Goal: Task Accomplishment & Management: Manage account settings

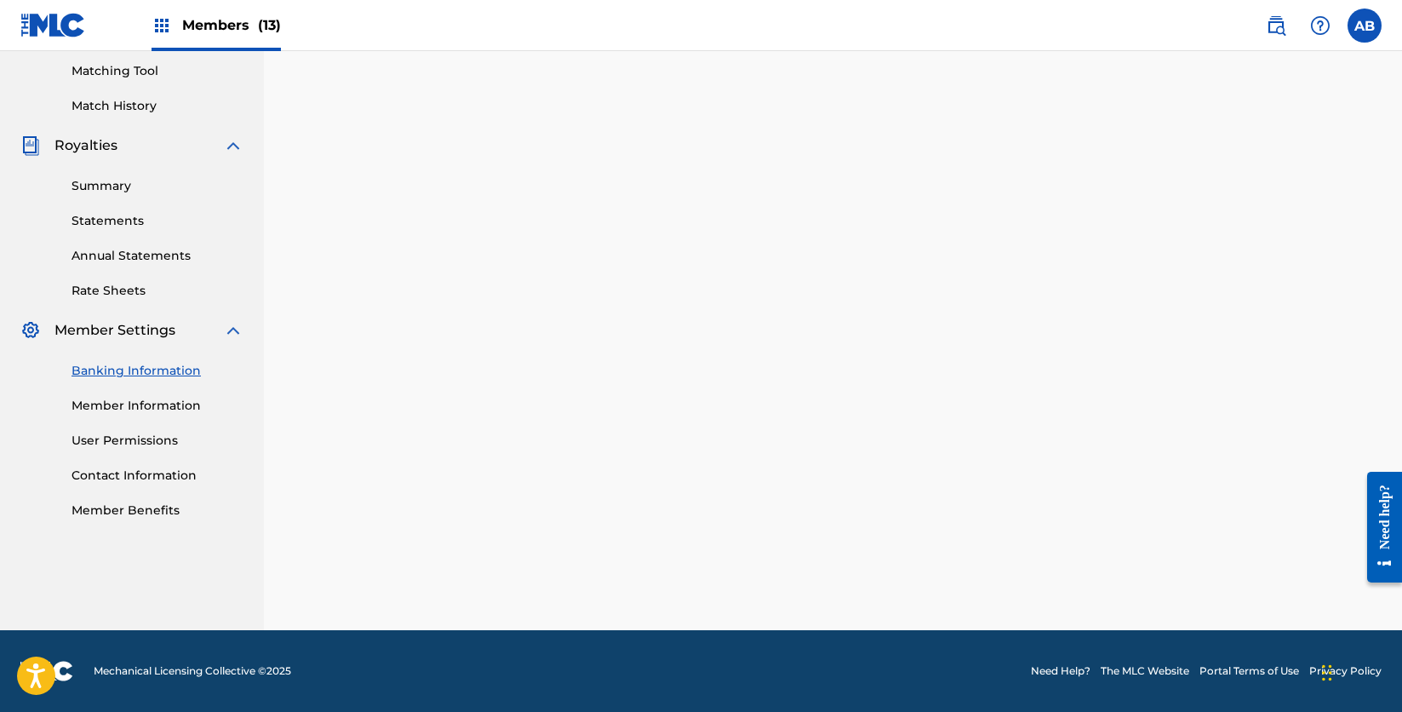
scroll to position [344, 0]
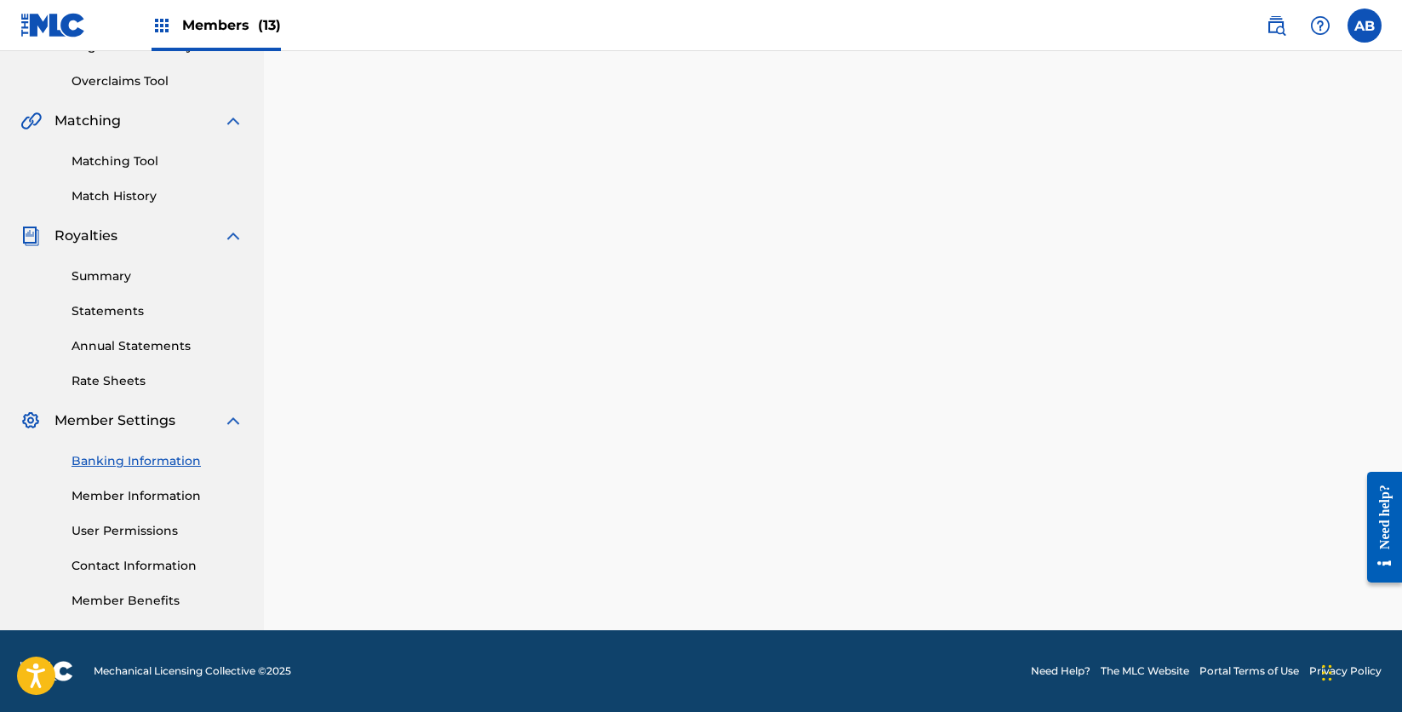
click at [163, 29] on img at bounding box center [162, 25] width 20 height 20
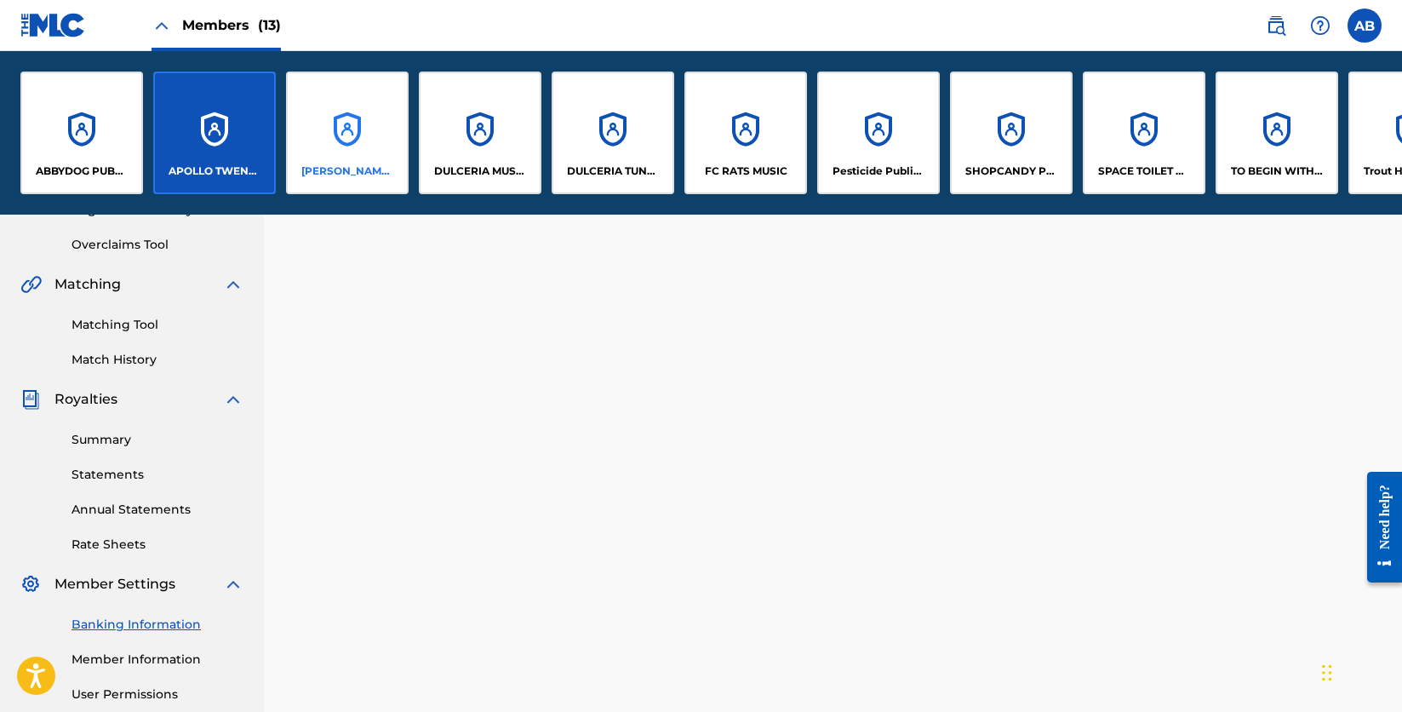
click at [358, 127] on div "[PERSON_NAME] MUSIC" at bounding box center [347, 133] width 123 height 123
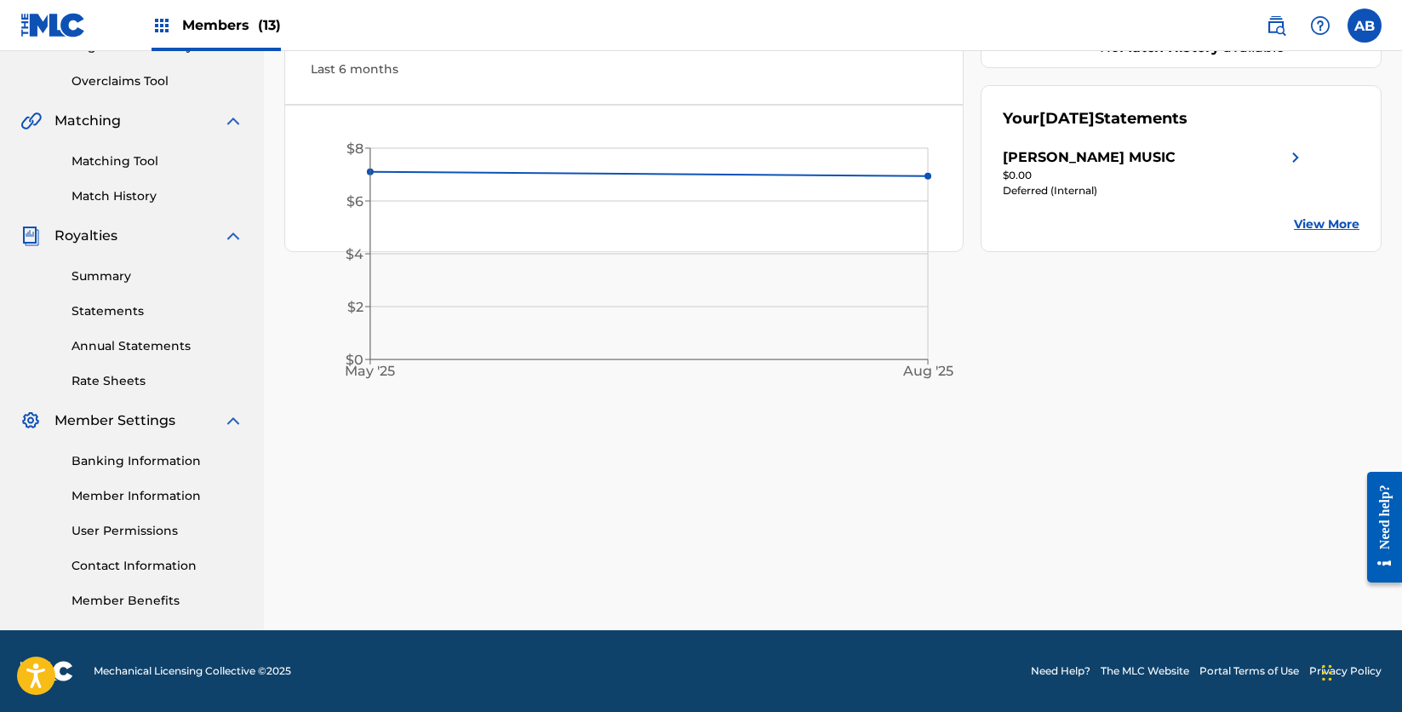
scroll to position [344, 0]
click at [125, 461] on link "Banking Information" at bounding box center [158, 461] width 172 height 18
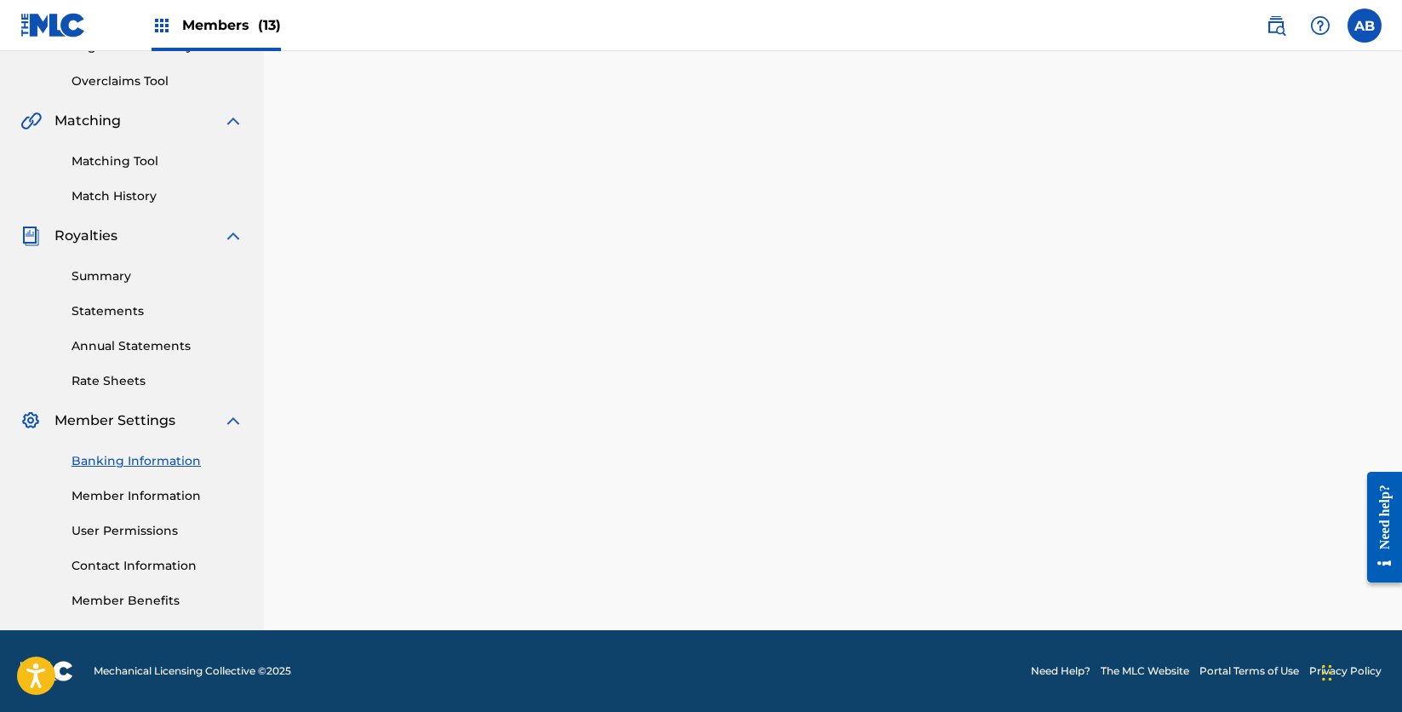
scroll to position [344, 0]
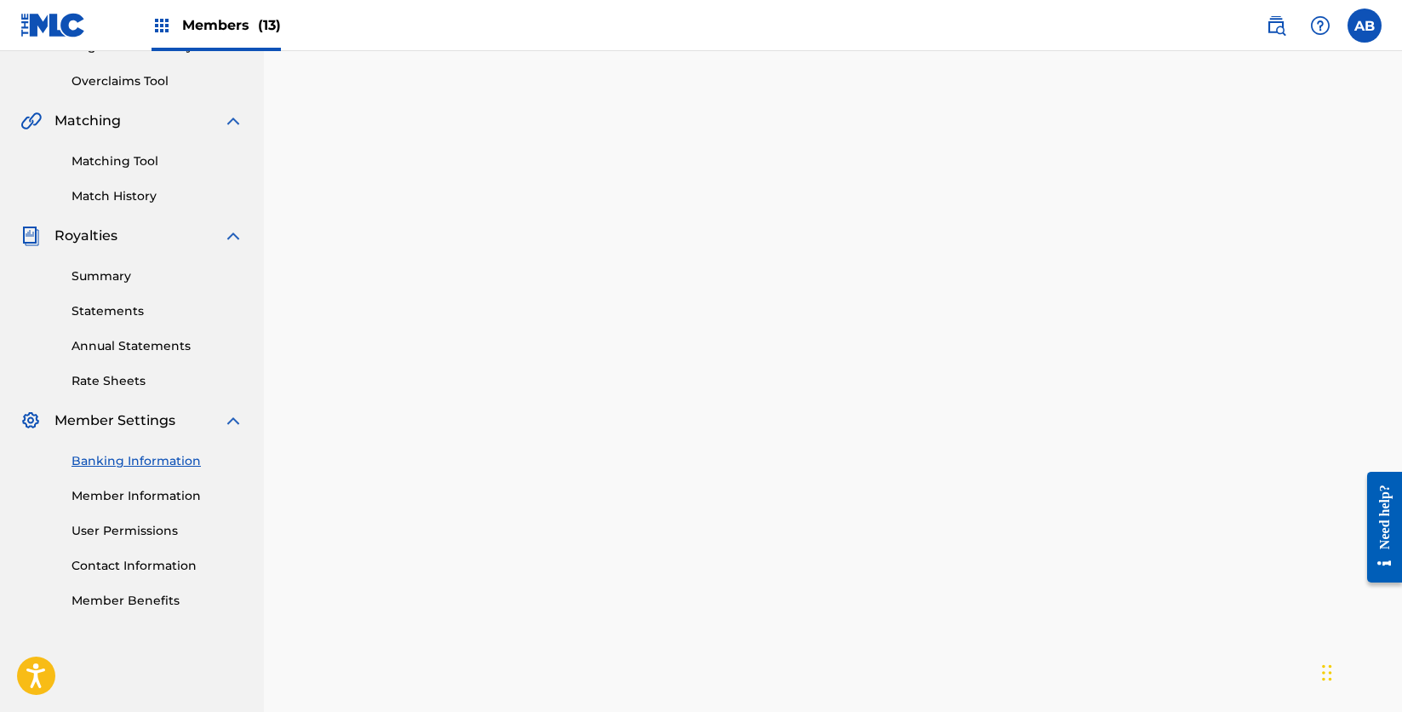
click at [161, 25] on img at bounding box center [162, 25] width 20 height 20
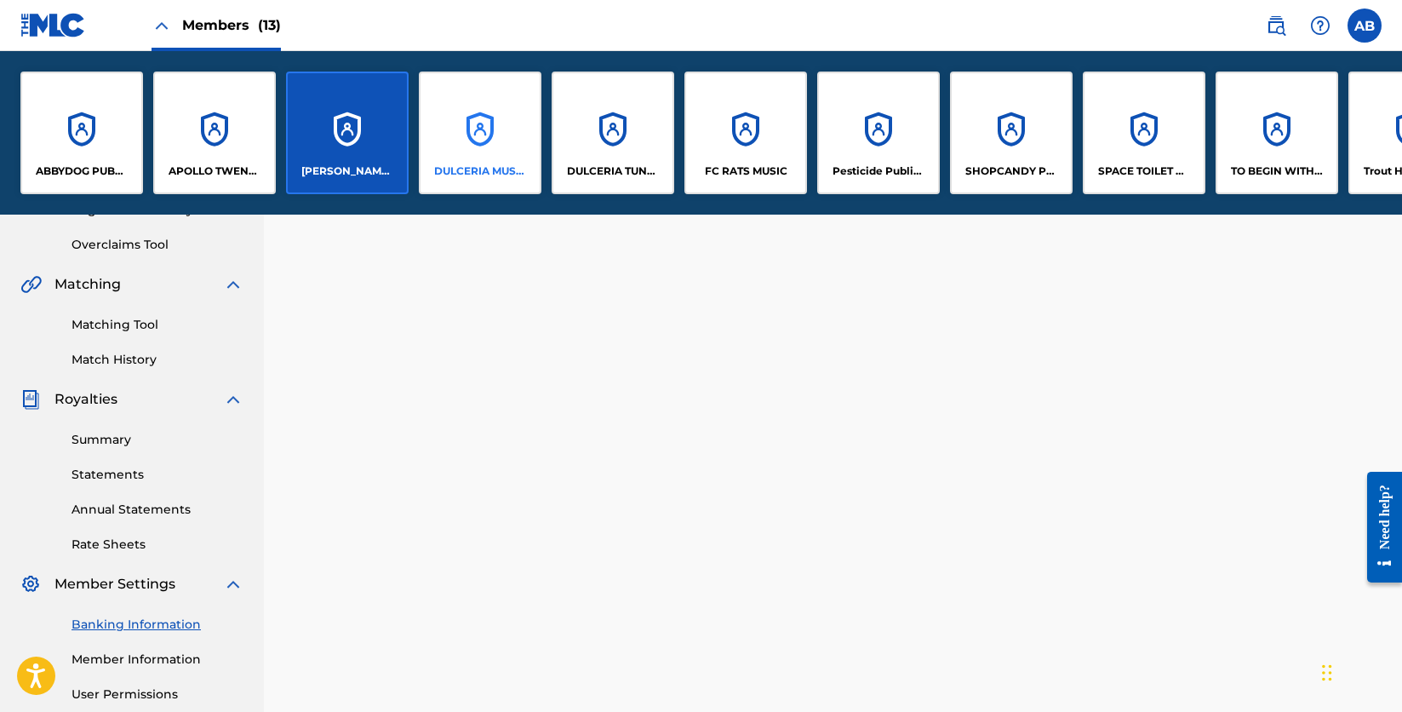
click at [485, 123] on div "DULCERIA MUSIC" at bounding box center [480, 133] width 123 height 123
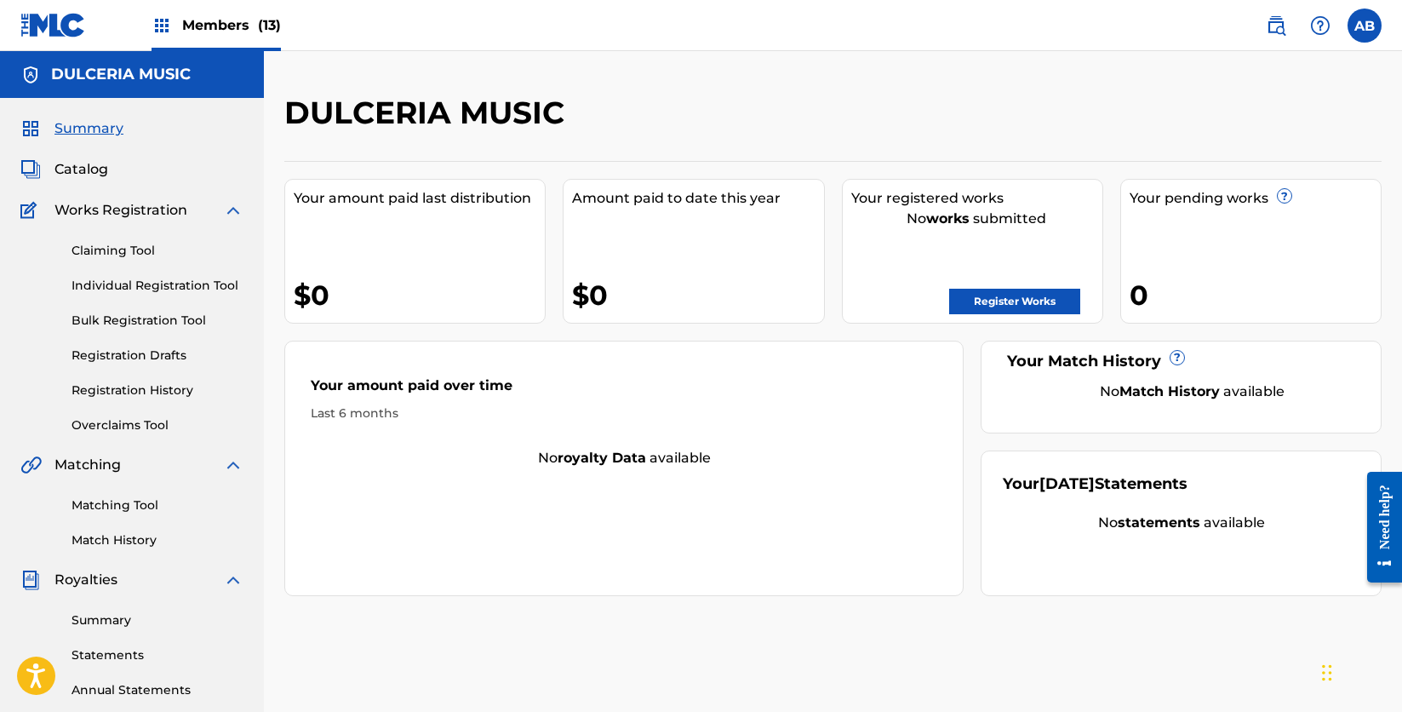
click at [165, 16] on img at bounding box center [162, 25] width 20 height 20
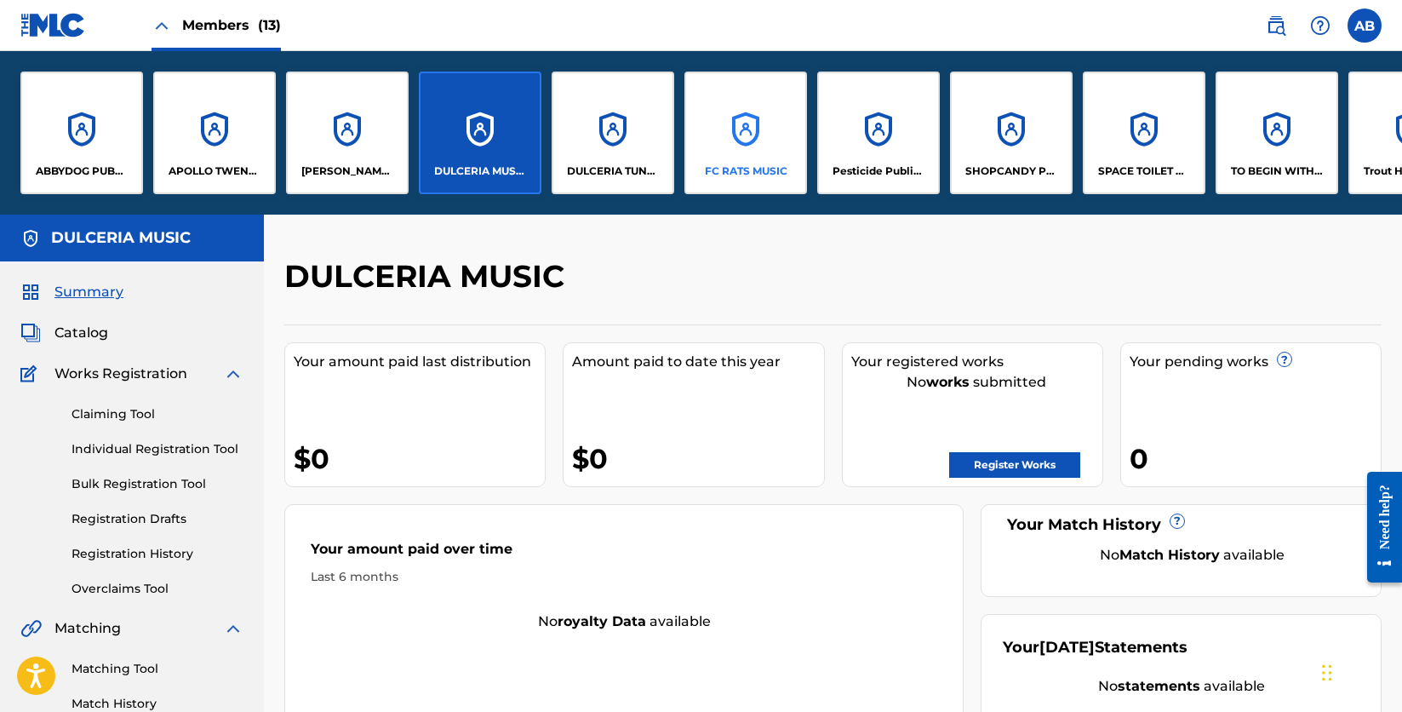
click at [744, 140] on div "FC RATS MUSIC" at bounding box center [745, 133] width 123 height 123
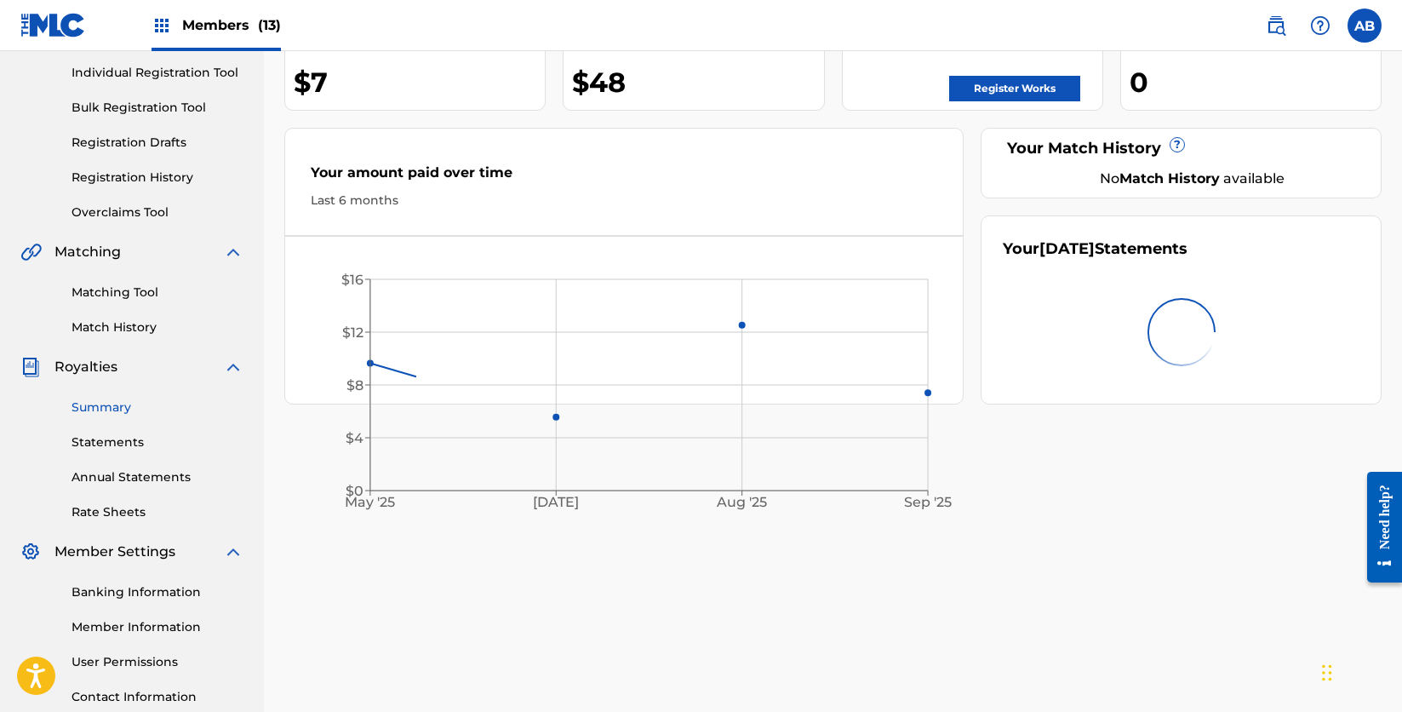
scroll to position [224, 0]
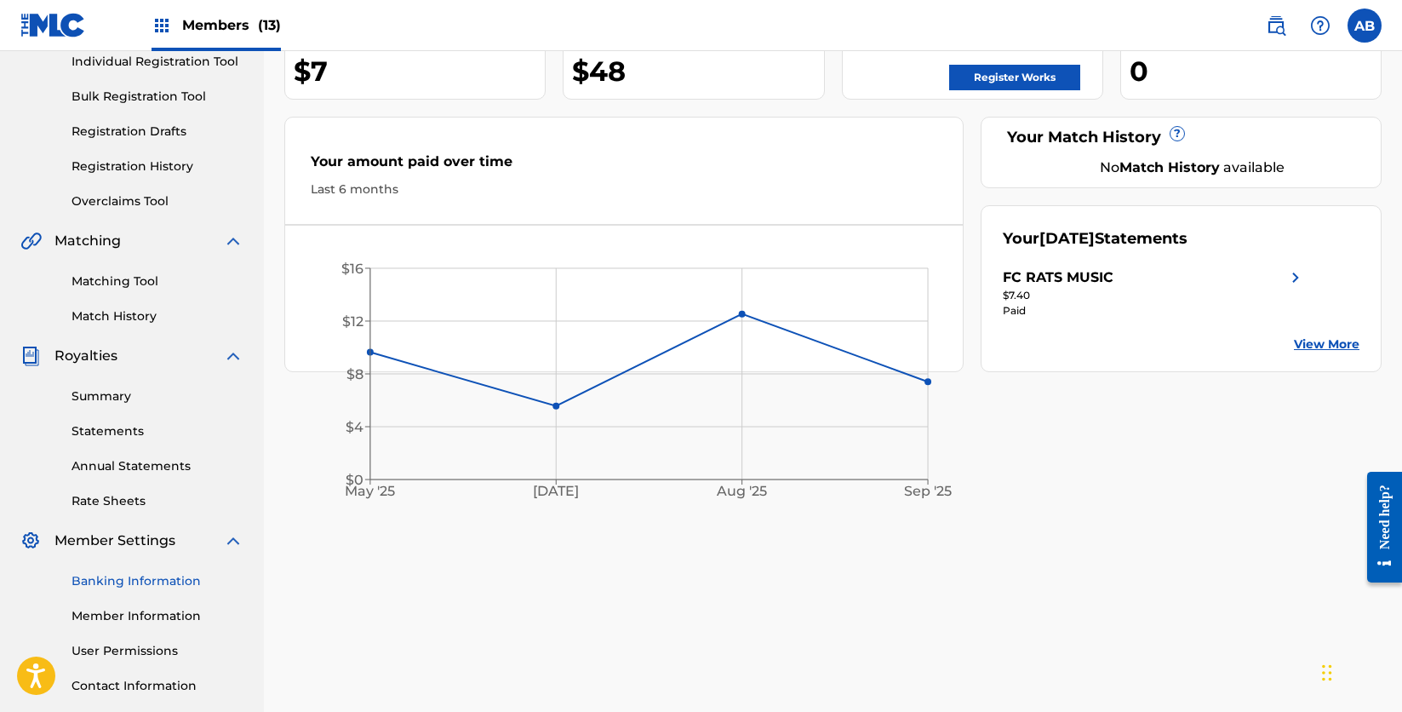
click at [112, 583] on link "Banking Information" at bounding box center [158, 581] width 172 height 18
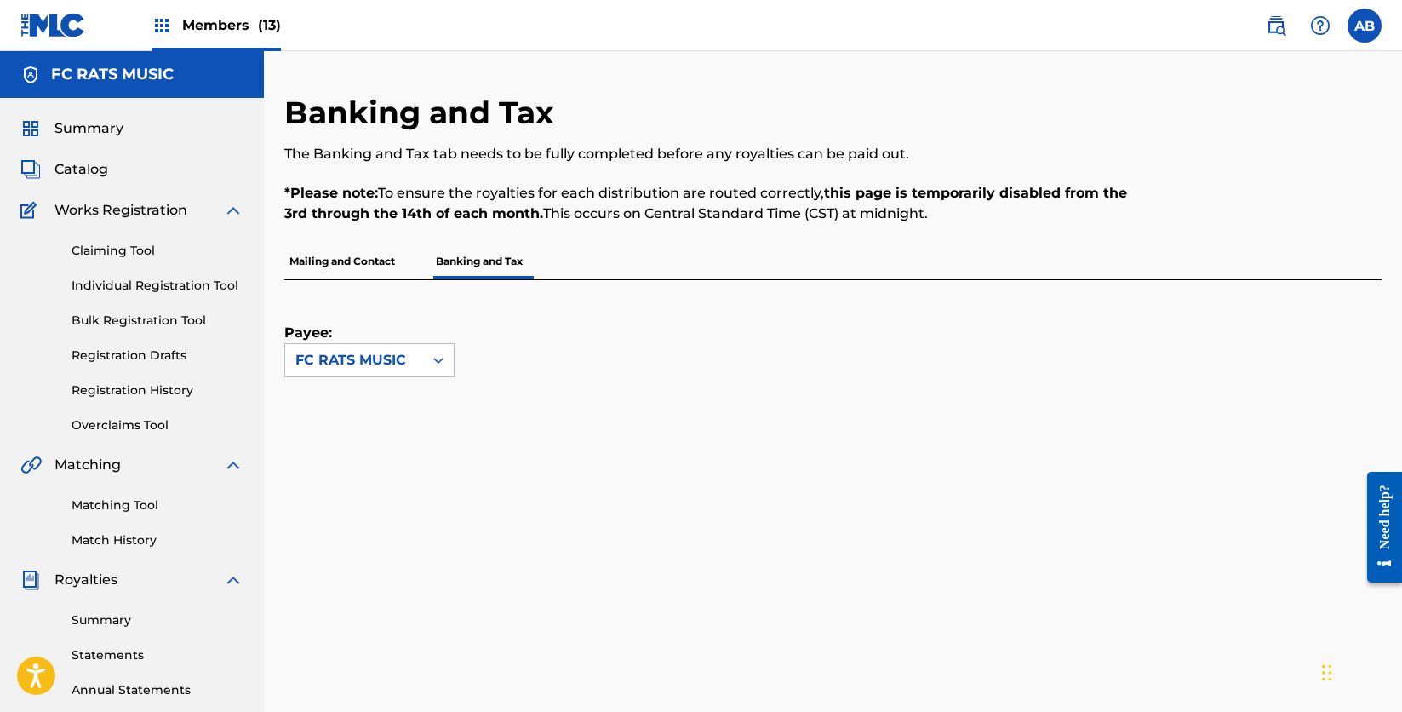
click at [164, 23] on img at bounding box center [162, 25] width 20 height 20
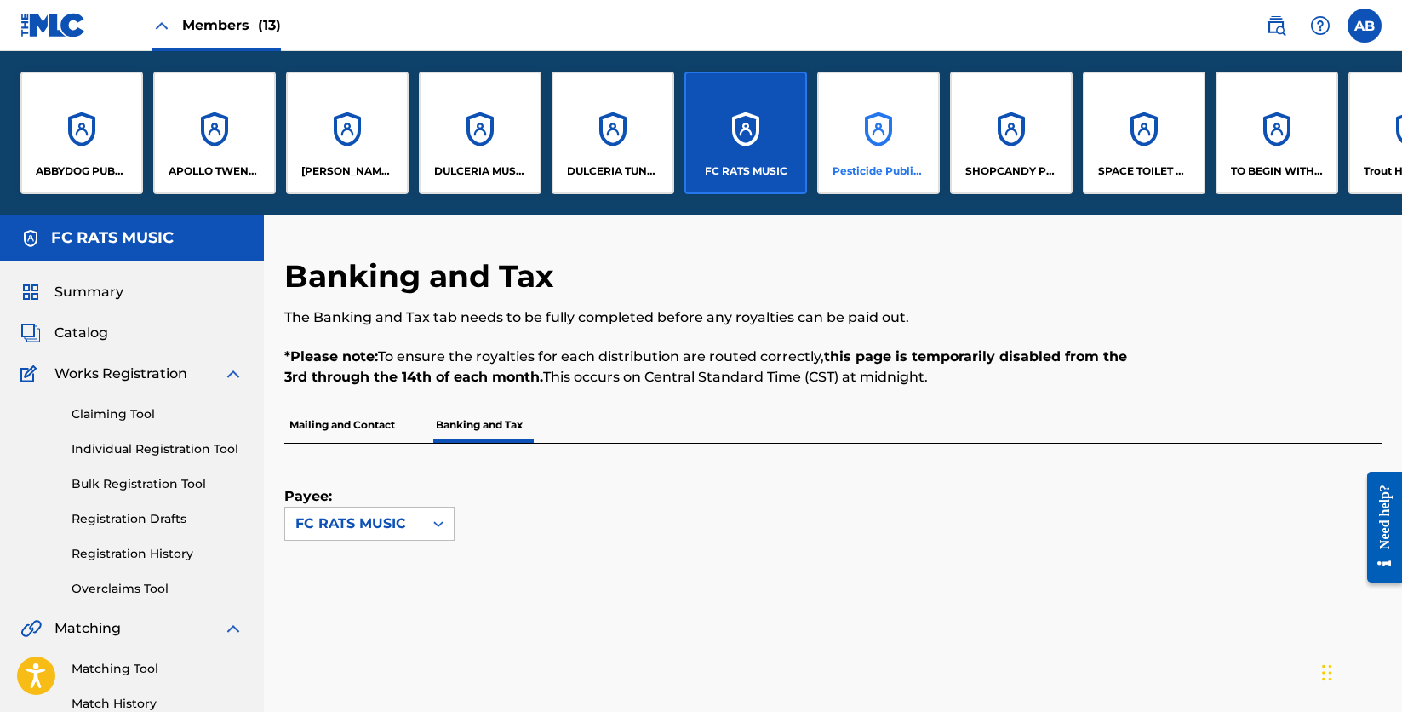
click at [897, 136] on div "Pesticide Publishing" at bounding box center [878, 133] width 123 height 123
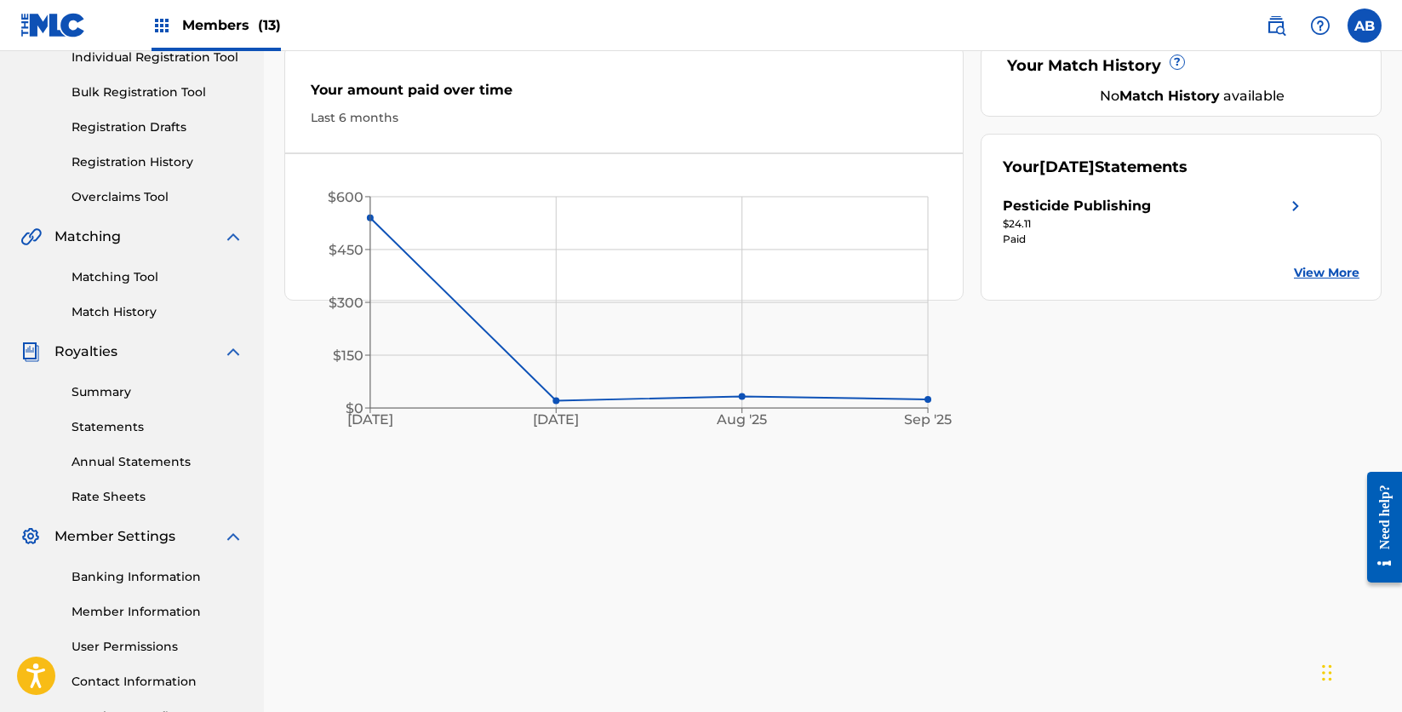
scroll to position [301, 0]
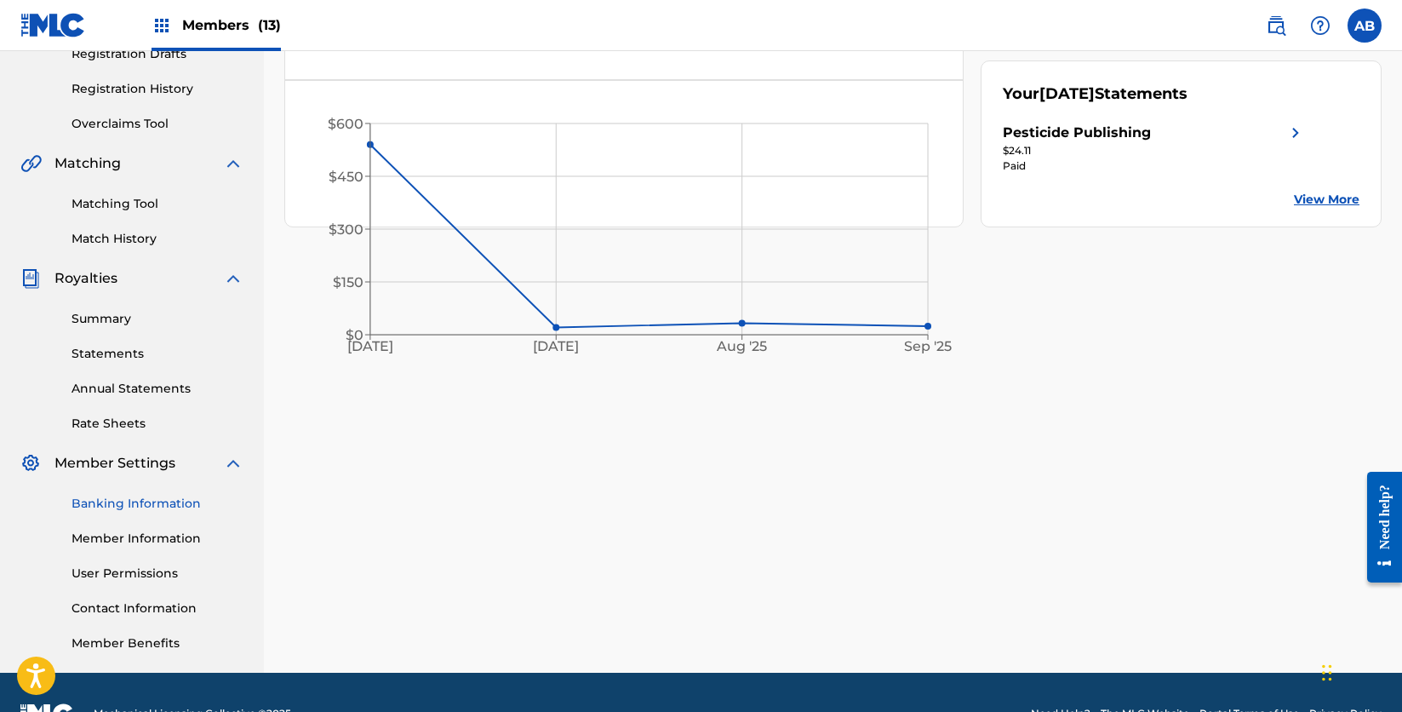
click at [139, 500] on link "Banking Information" at bounding box center [158, 504] width 172 height 18
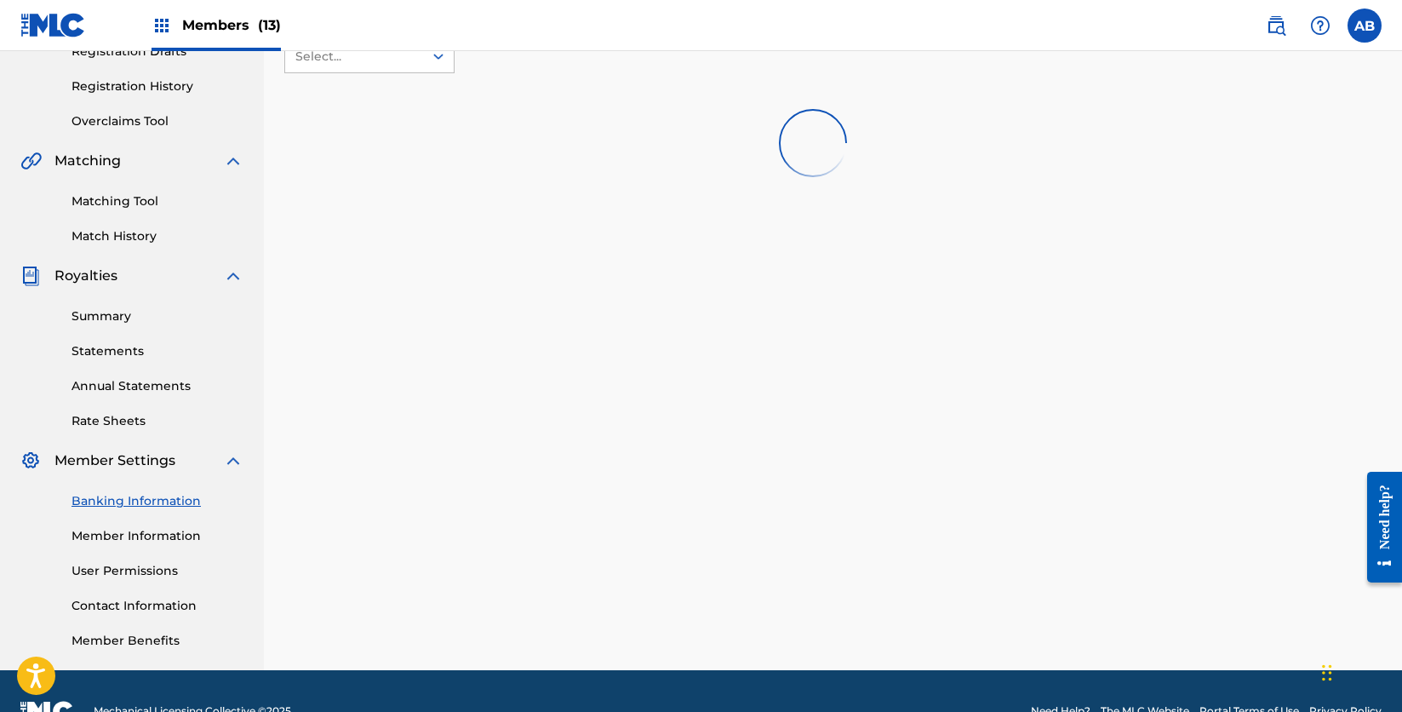
scroll to position [315, 0]
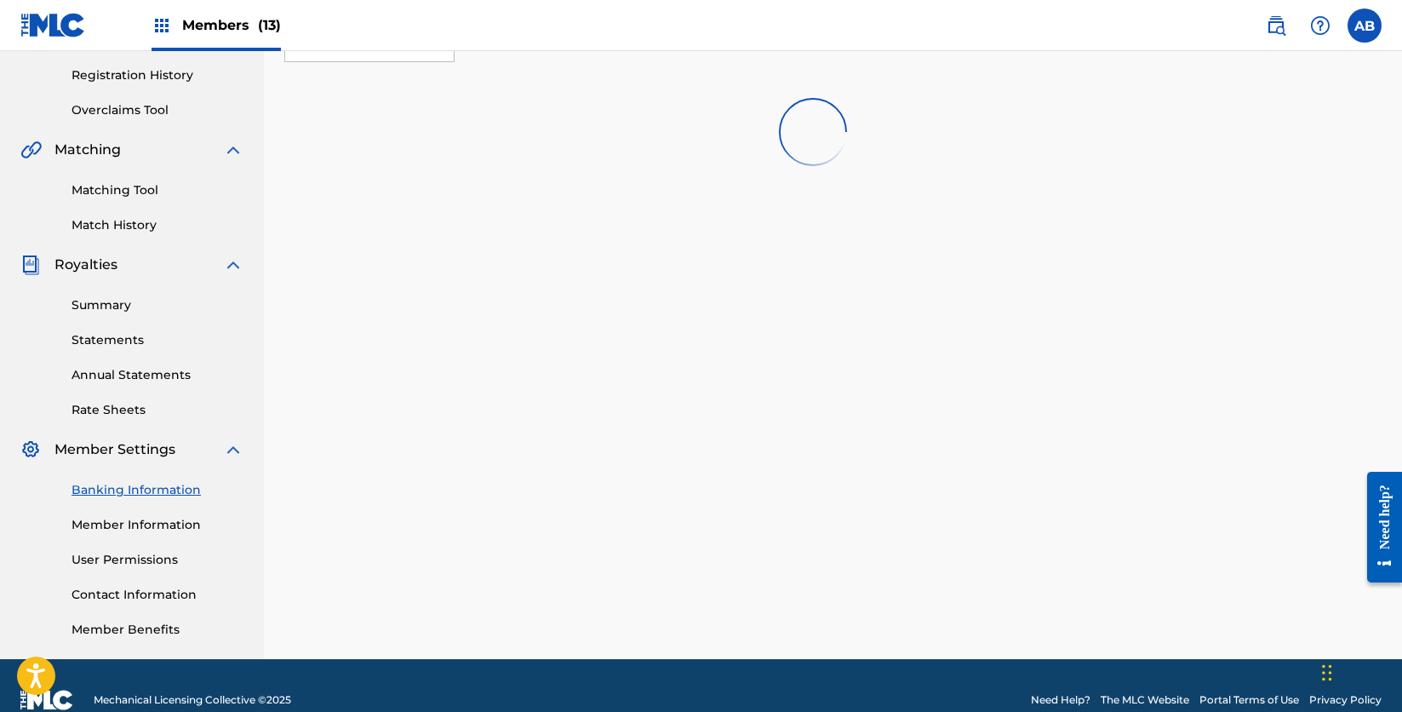
click at [146, 489] on link "Banking Information" at bounding box center [158, 490] width 172 height 18
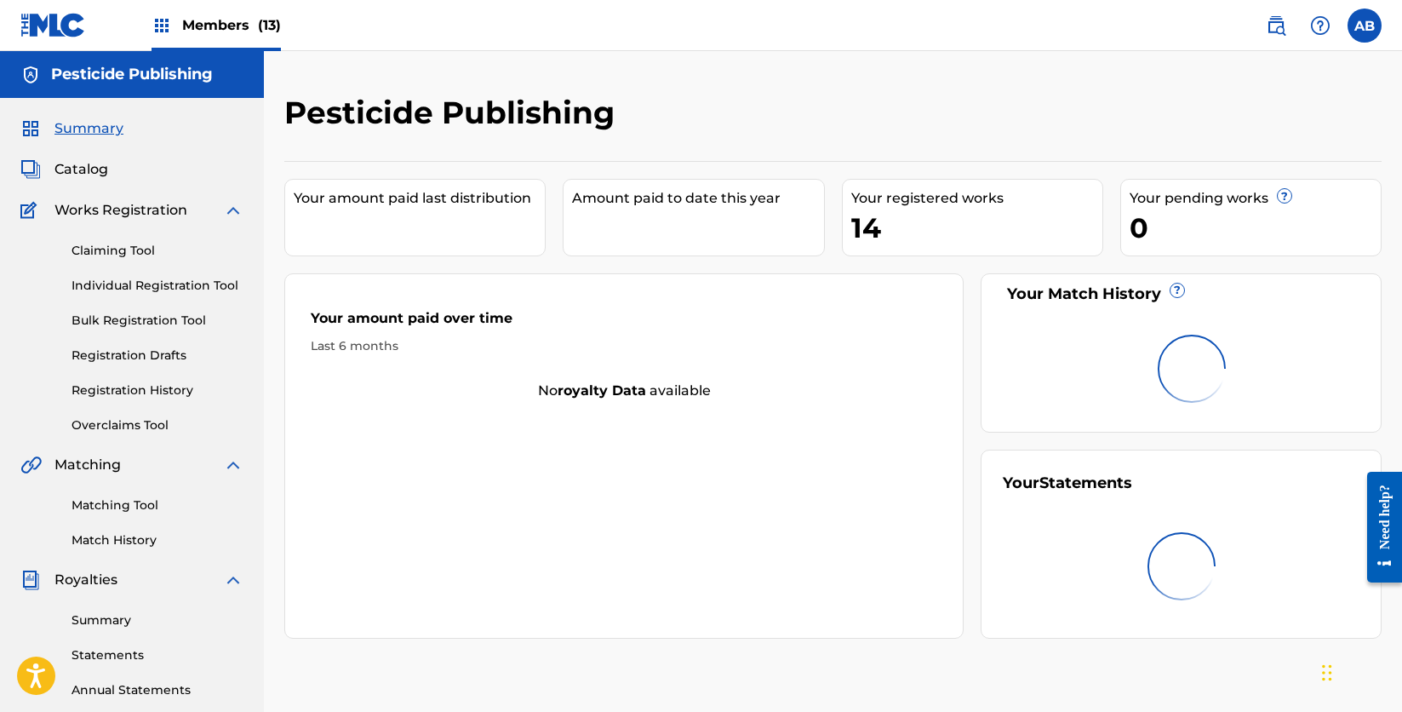
scroll to position [301, 0]
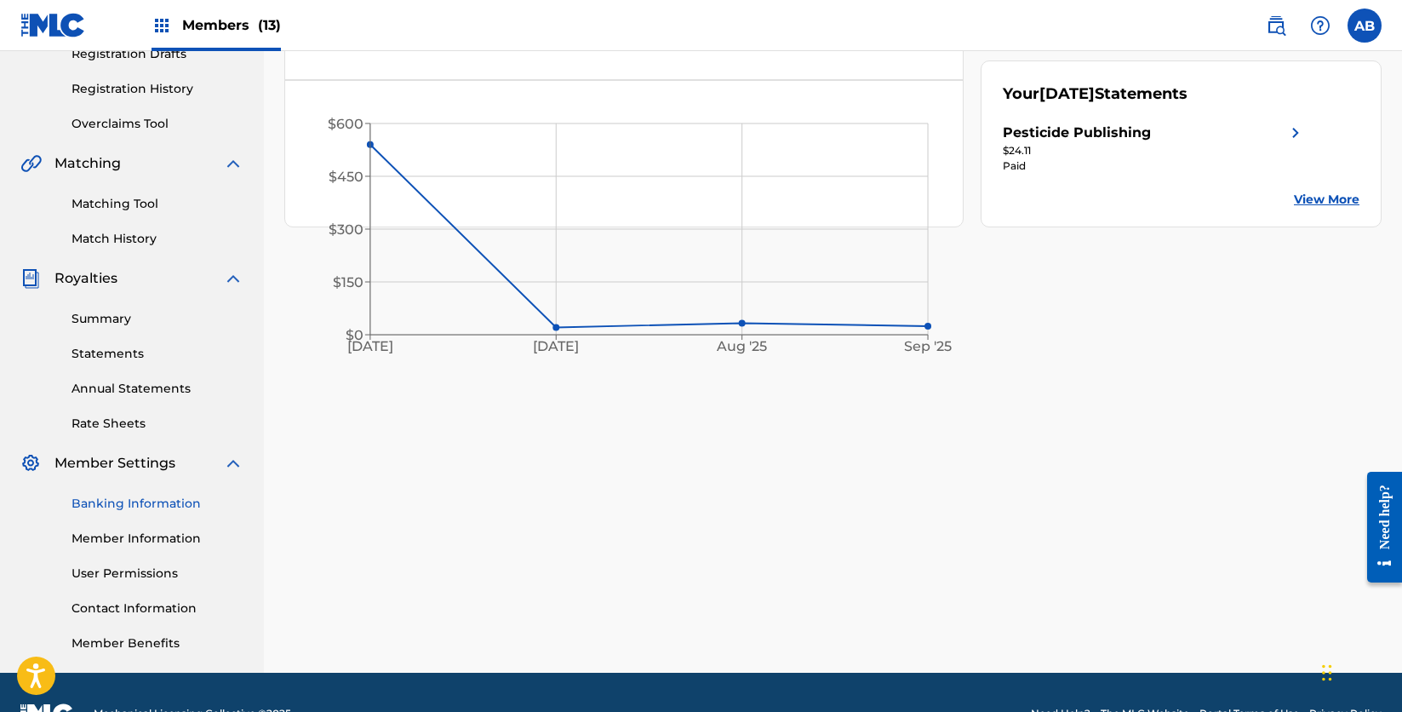
click at [119, 502] on link "Banking Information" at bounding box center [158, 504] width 172 height 18
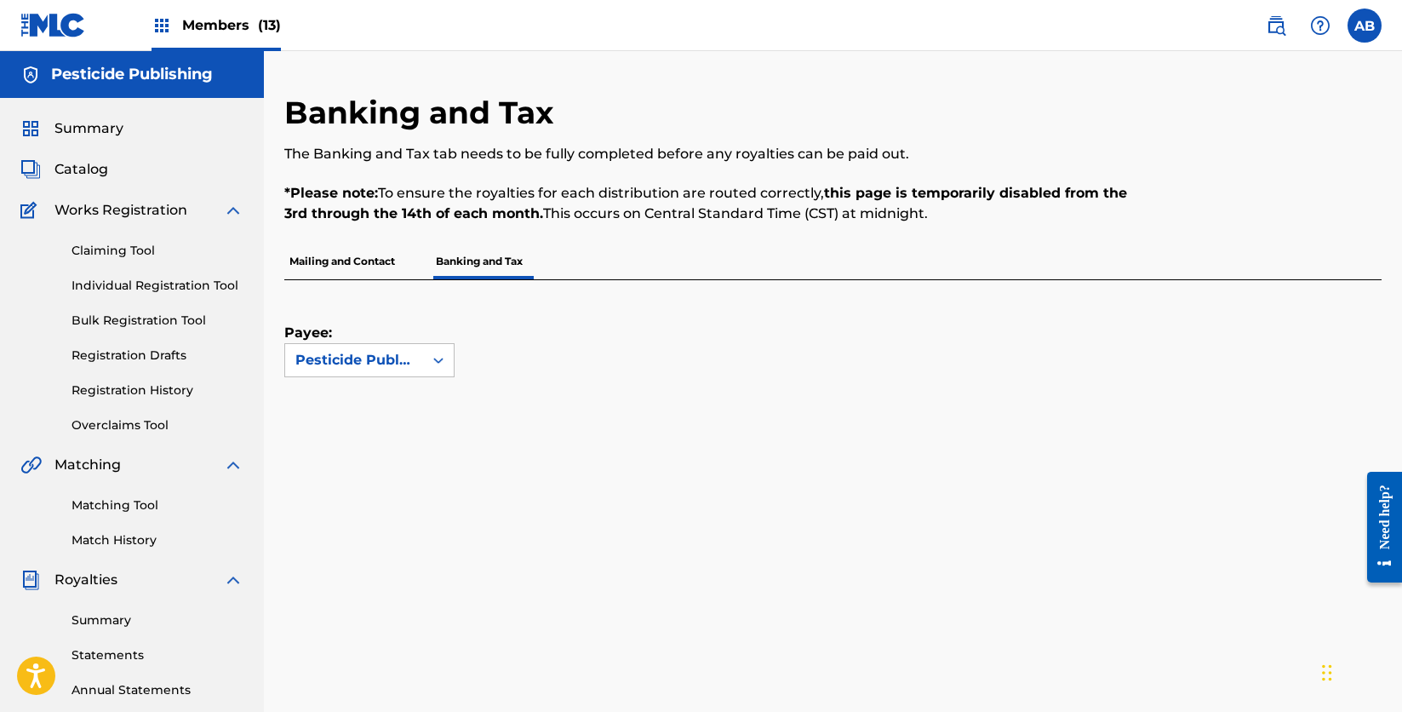
click at [161, 22] on img at bounding box center [162, 25] width 20 height 20
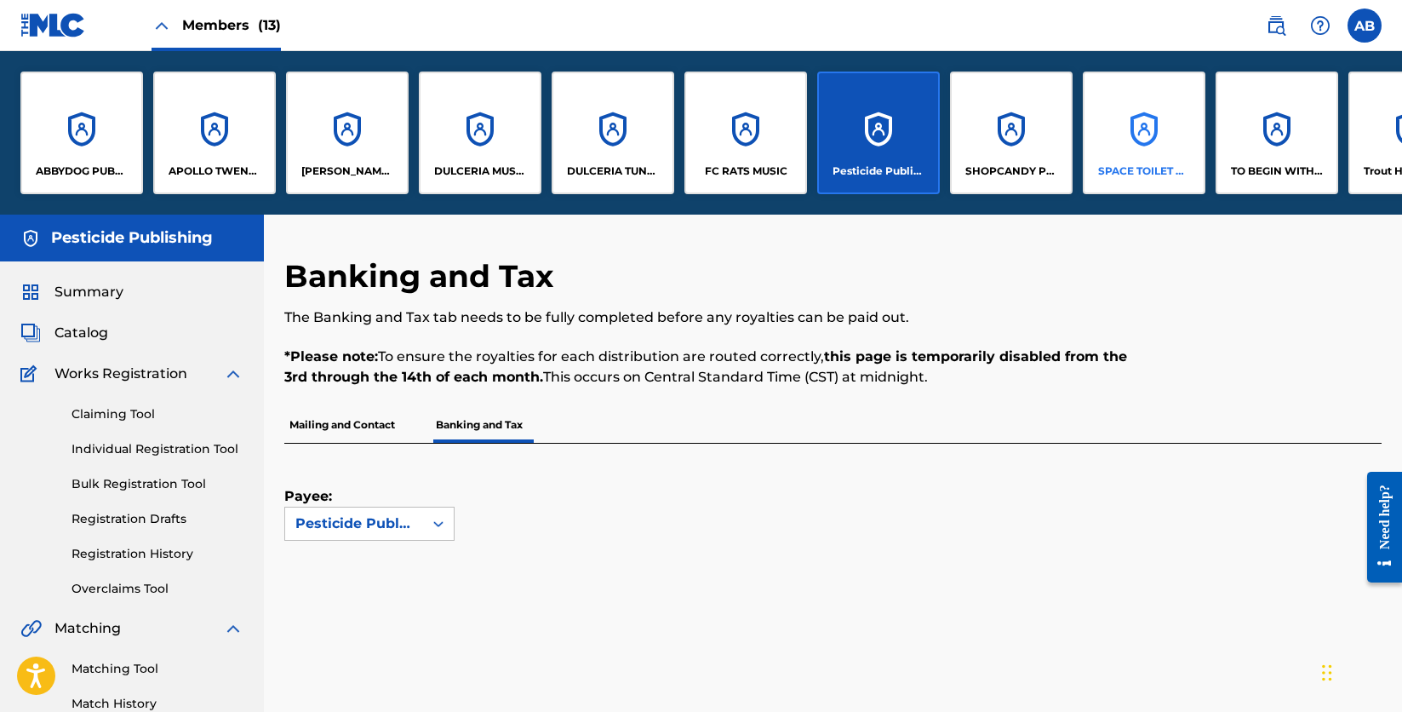
click at [1145, 149] on div "SPACE TOILET MUSIC" at bounding box center [1144, 133] width 123 height 123
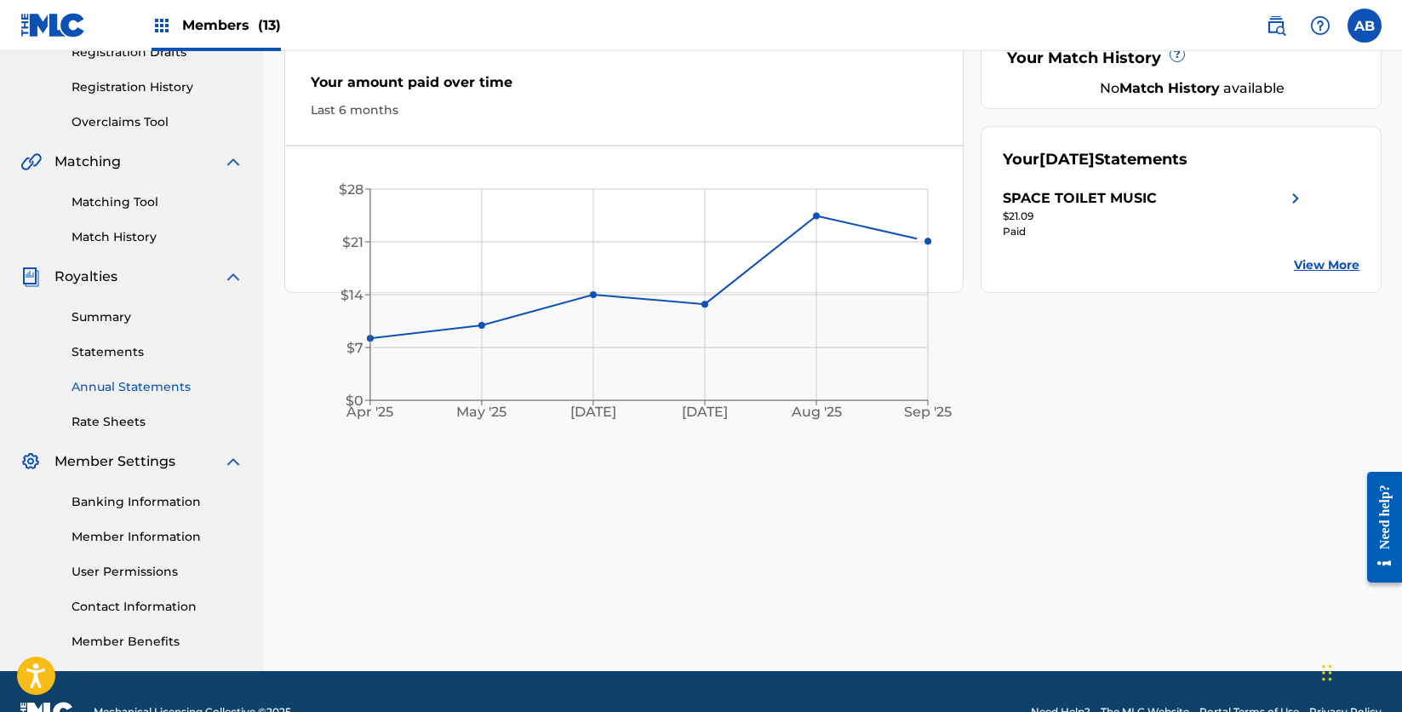
scroll to position [305, 0]
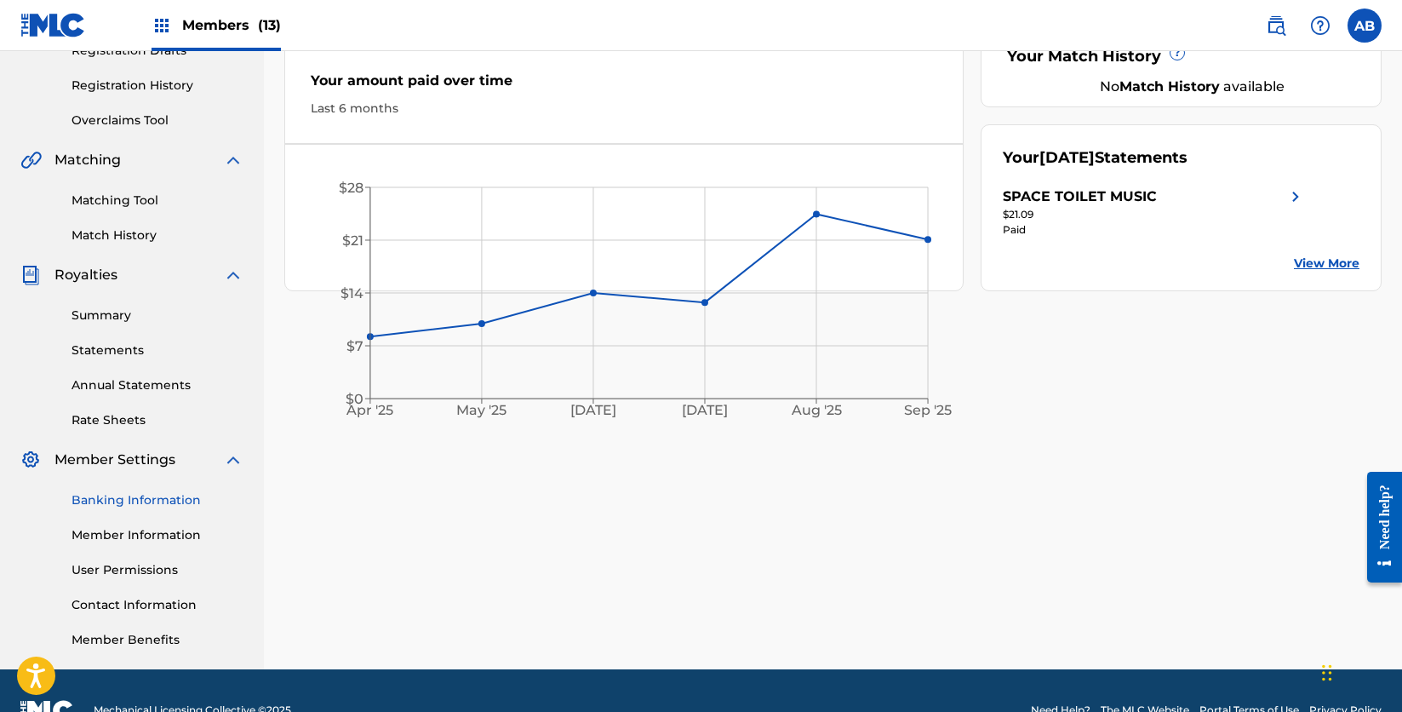
click at [112, 500] on link "Banking Information" at bounding box center [158, 500] width 172 height 18
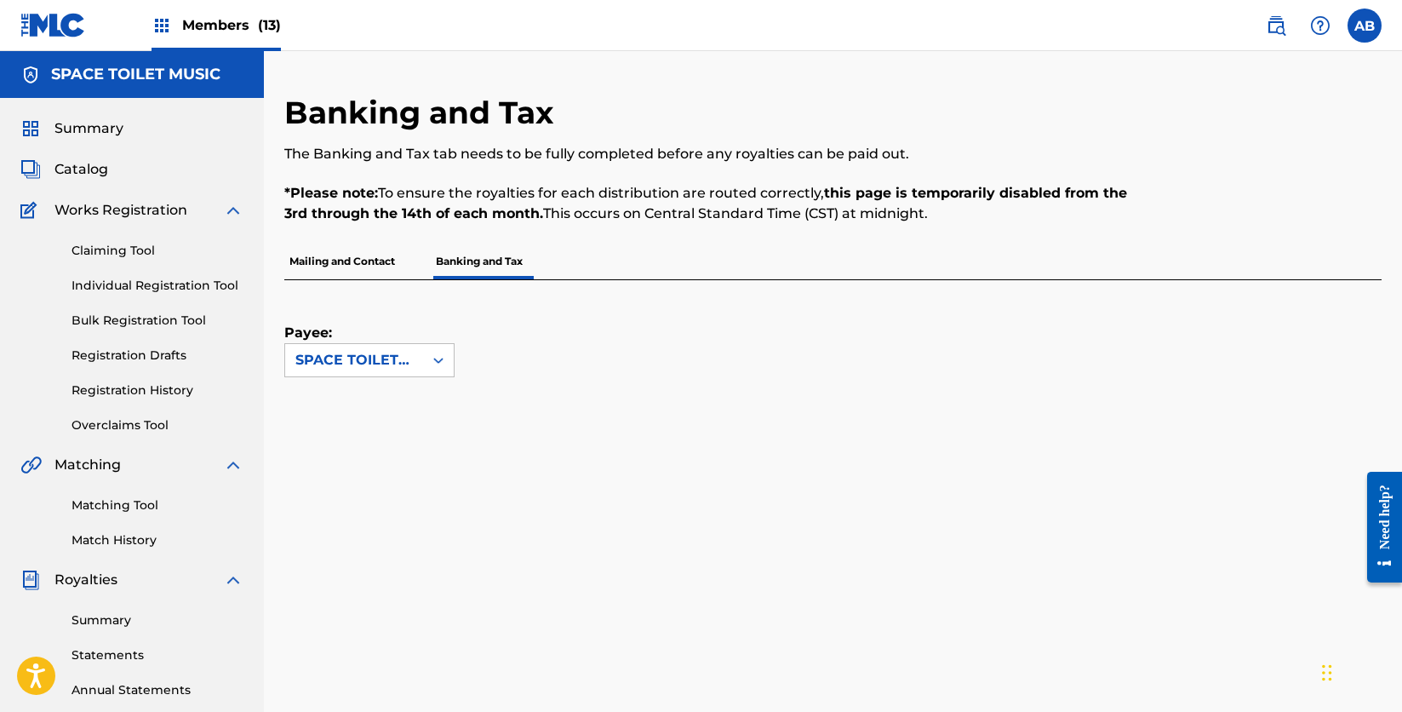
click at [168, 29] on img at bounding box center [162, 25] width 20 height 20
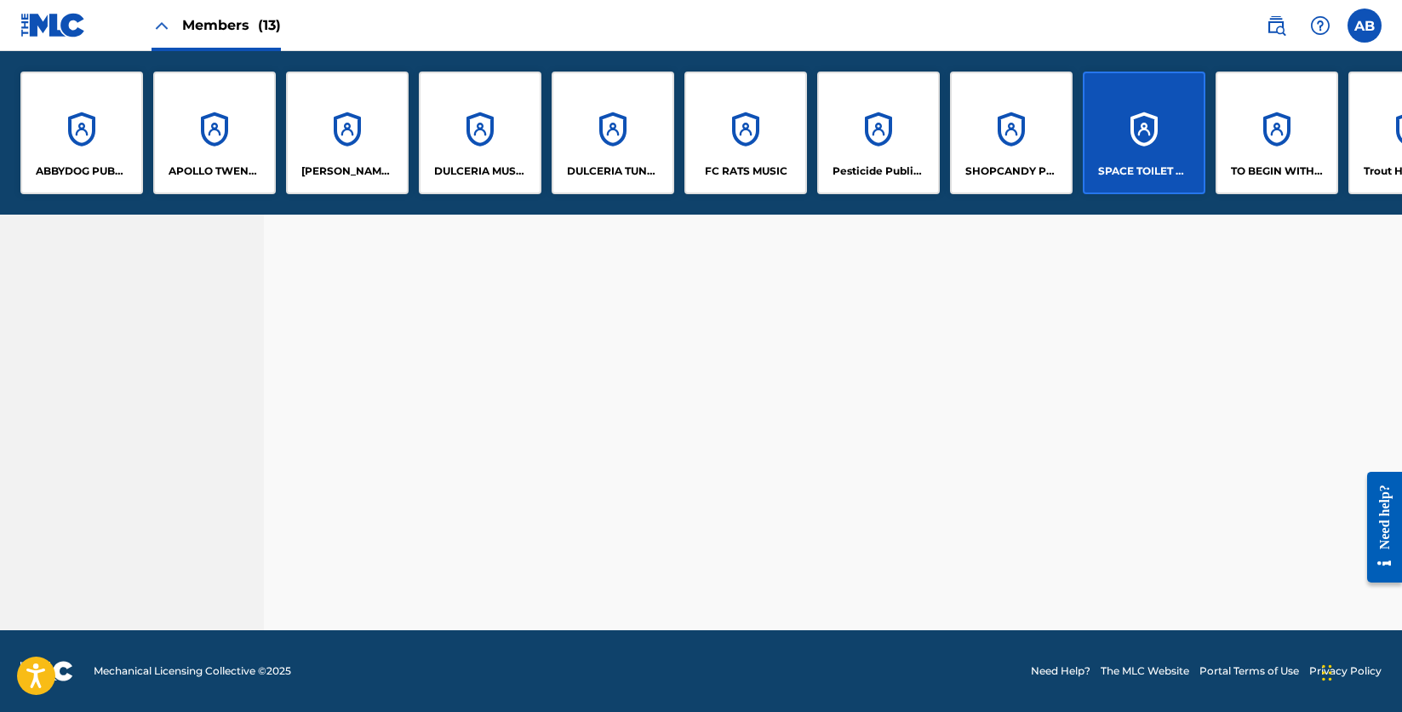
scroll to position [507, 0]
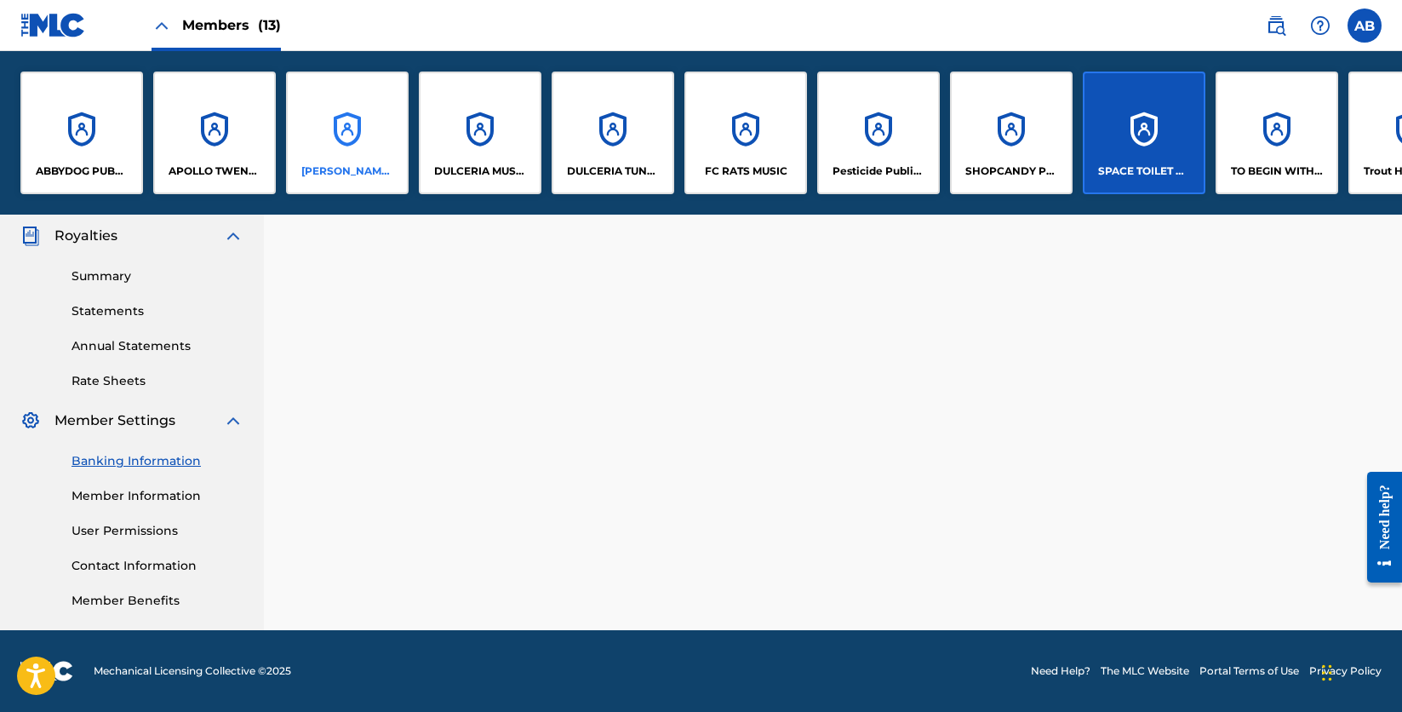
click at [358, 140] on div "[PERSON_NAME] MUSIC" at bounding box center [347, 133] width 123 height 123
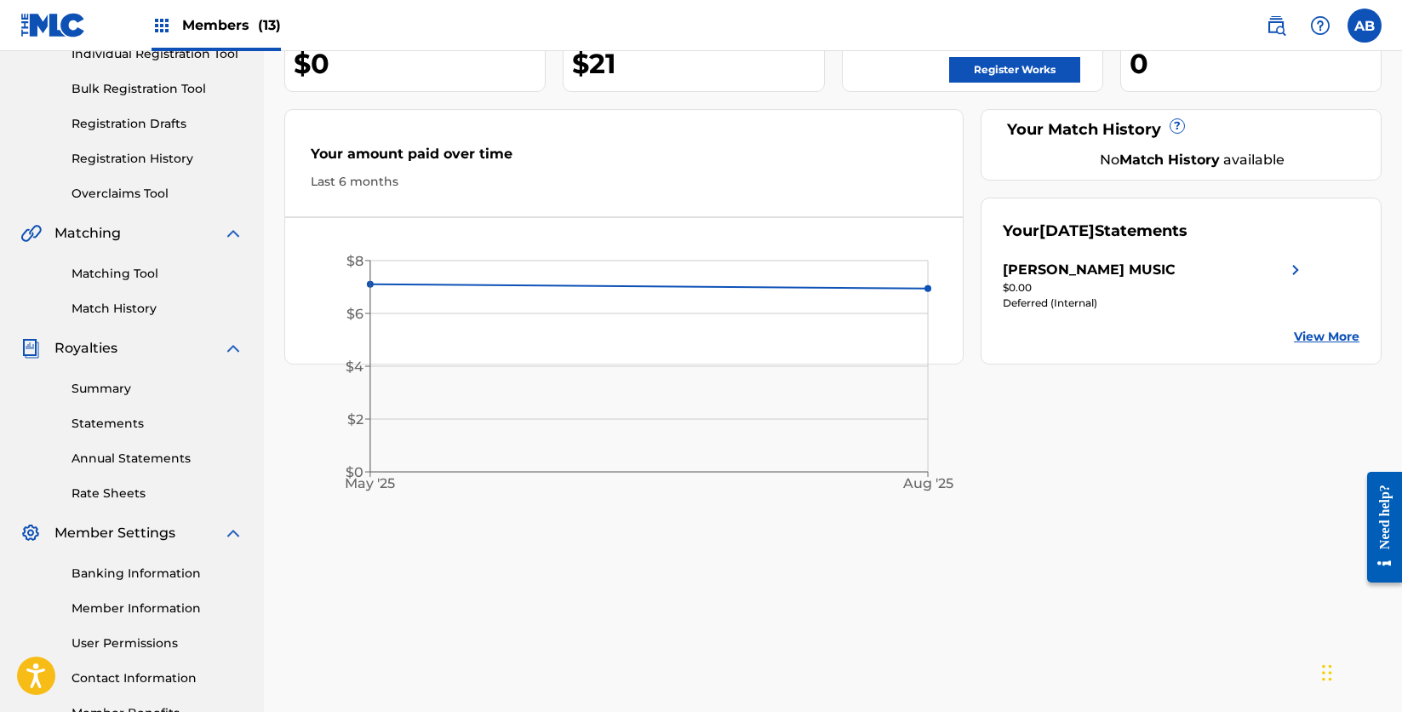
scroll to position [243, 0]
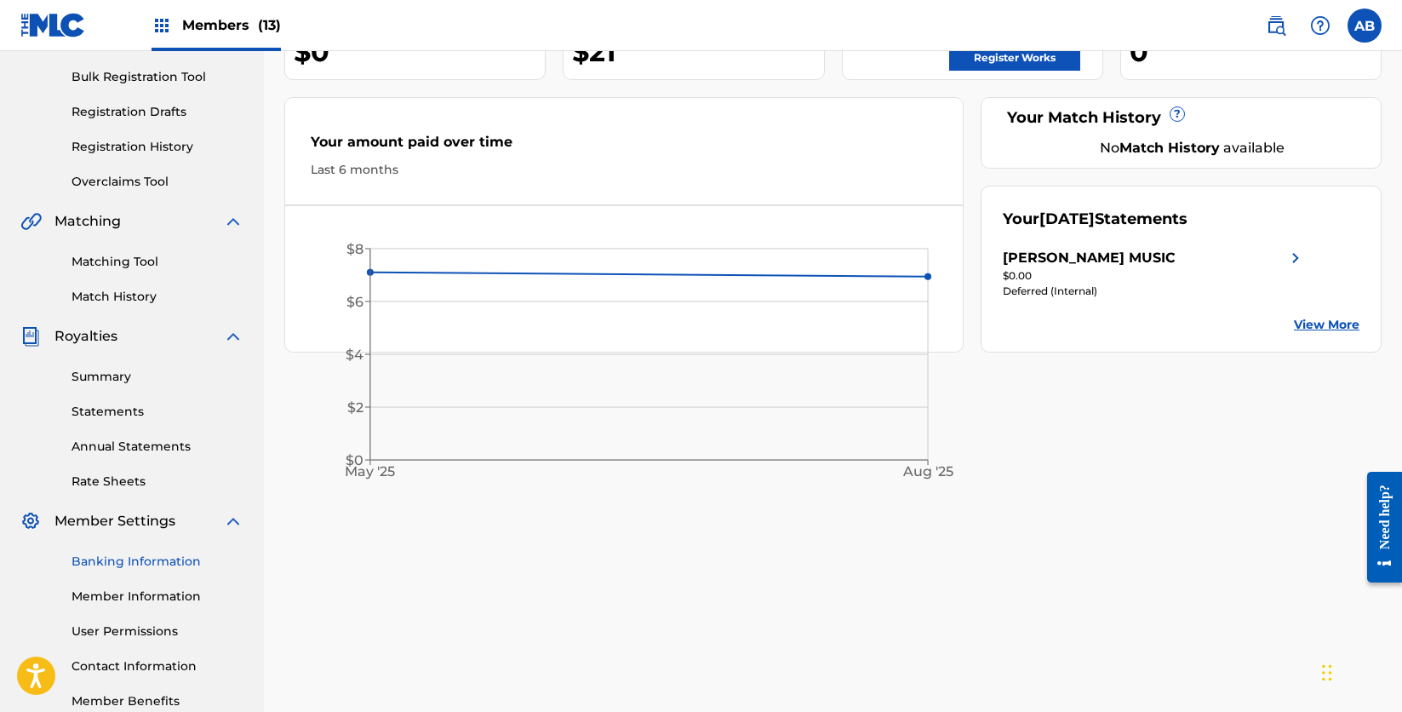
click at [113, 562] on link "Banking Information" at bounding box center [158, 561] width 172 height 18
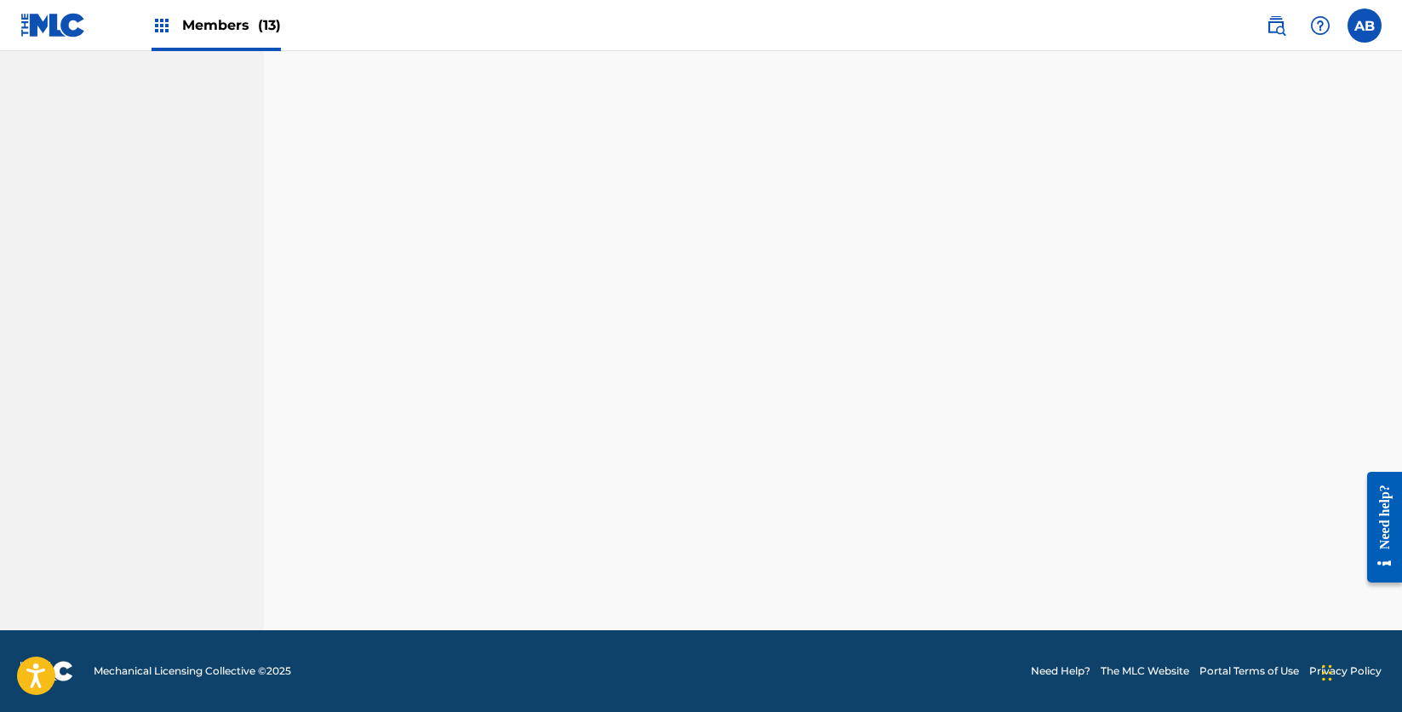
scroll to position [344, 0]
